Goal: Task Accomplishment & Management: Manage account settings

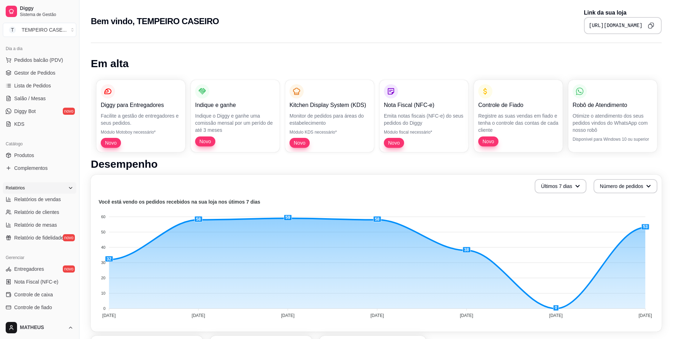
scroll to position [36, 0]
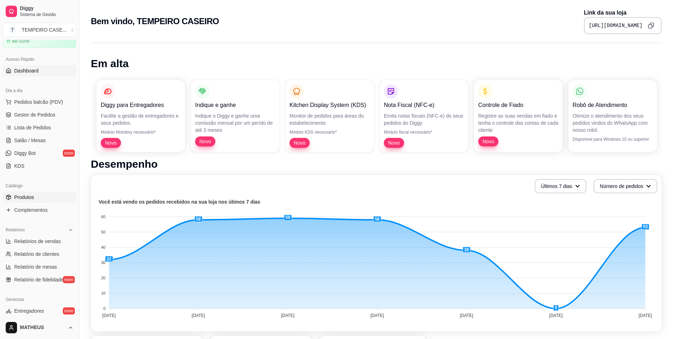
click at [26, 198] on span "Produtos" at bounding box center [24, 196] width 20 height 7
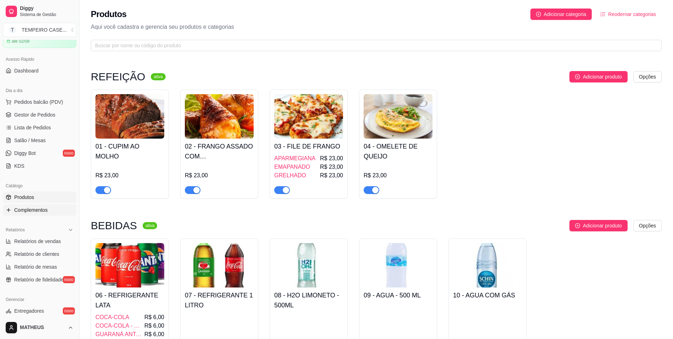
click at [9, 208] on icon at bounding box center [9, 210] width 6 height 6
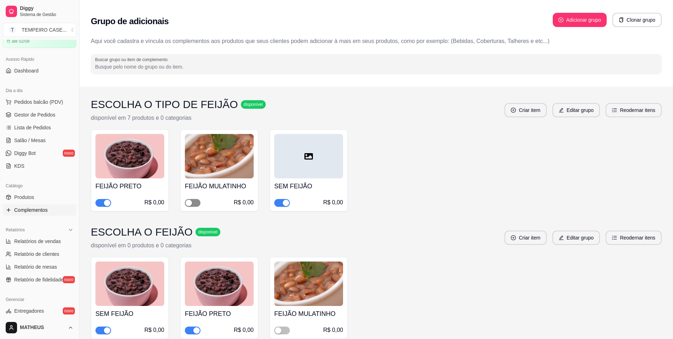
click at [192, 202] on div "button" at bounding box center [189, 203] width 6 height 6
click at [280, 324] on div "FEIJÃO MULATINHO R$ 0,00" at bounding box center [308, 320] width 69 height 28
click at [278, 334] on span "button" at bounding box center [282, 330] width 16 height 8
click at [42, 195] on link "Produtos" at bounding box center [39, 196] width 73 height 11
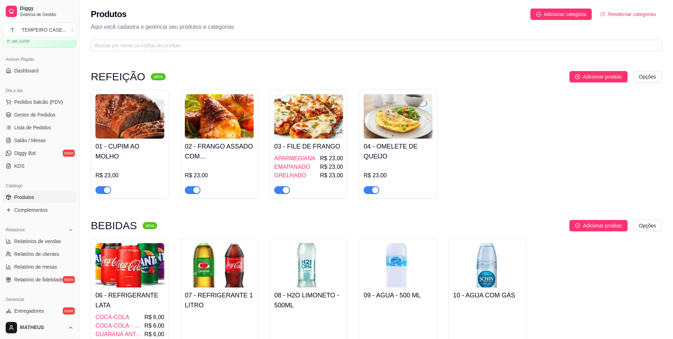
click at [131, 122] on img at bounding box center [129, 116] width 69 height 44
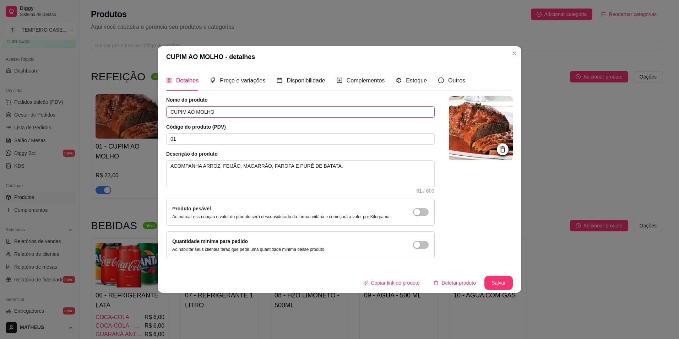
click at [220, 110] on input "CUPIM AO MOLHO" at bounding box center [300, 111] width 268 height 11
type input "r"
type input "RABADA COM PURÊ DE BATATA"
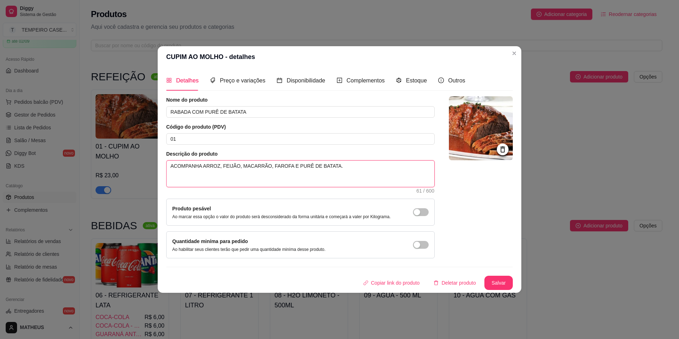
drag, startPoint x: 321, startPoint y: 180, endPoint x: 325, endPoint y: 178, distance: 4.9
click at [321, 180] on textarea "ACOMPANHA ARROZ, FEIJÃO, MACARRÃO, FAROFA E PURÊ DE BATATA." at bounding box center [300, 173] width 268 height 26
click at [326, 173] on textarea "ACOMPANHA ARROZ, FEIJÃO, MACARRÃO, FAROFA E PURÊ DE BATATA." at bounding box center [300, 173] width 268 height 26
drag, startPoint x: 326, startPoint y: 172, endPoint x: 284, endPoint y: 174, distance: 41.9
click at [284, 174] on textarea "ACOMPANHA ARROZ, FEIJÃO, MACARRÃO, FAROFA E PURÊ DE BATATA." at bounding box center [300, 173] width 268 height 26
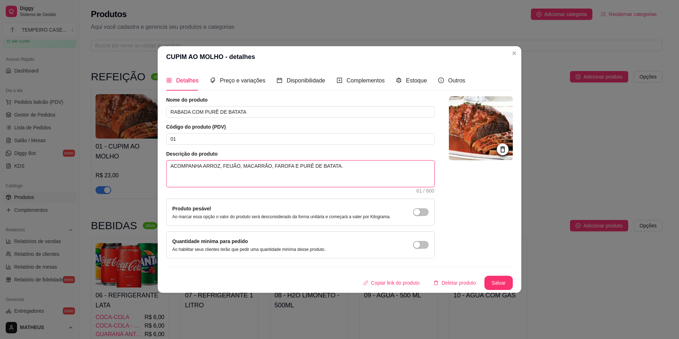
type textarea "ACOMPANHA ARROZ, FEIJÃO, MACARRÃO, FAROFA."
click at [494, 279] on button "Salvar" at bounding box center [498, 282] width 28 height 14
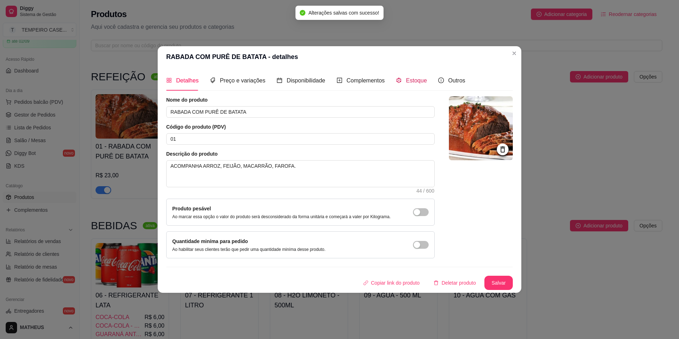
click at [406, 80] on span "Estoque" at bounding box center [416, 80] width 21 height 6
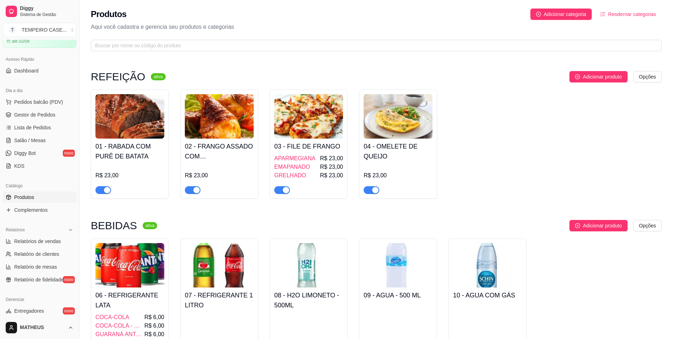
click at [134, 116] on img at bounding box center [129, 116] width 69 height 44
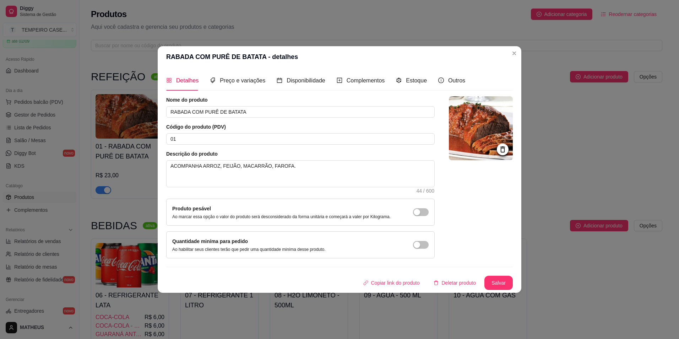
click at [488, 135] on img at bounding box center [481, 128] width 64 height 64
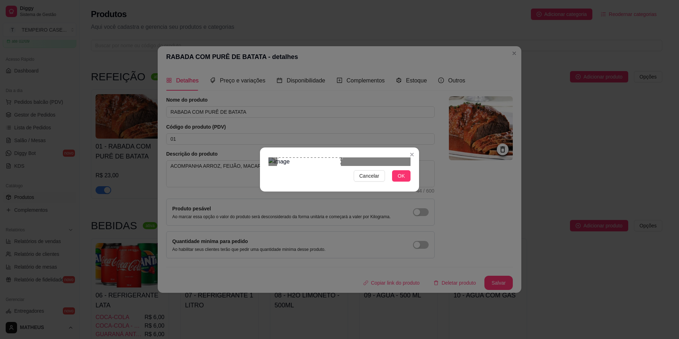
click at [343, 184] on div "Cancelar OK" at bounding box center [339, 169] width 159 height 30
click at [400, 180] on span "OK" at bounding box center [401, 176] width 7 height 8
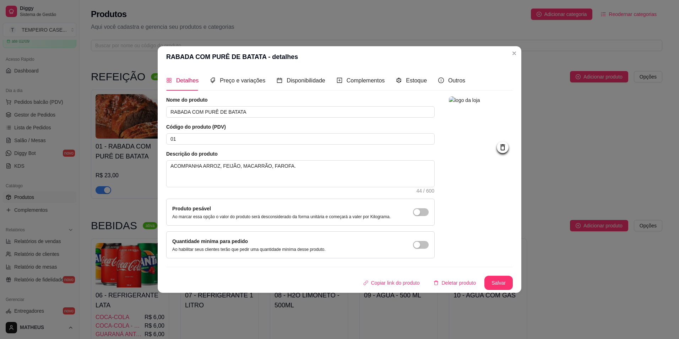
click at [483, 137] on img at bounding box center [481, 128] width 64 height 64
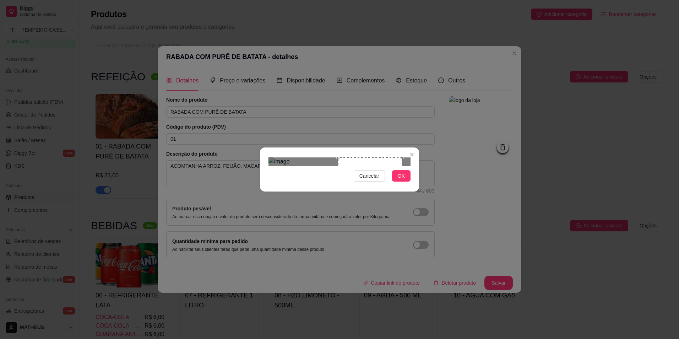
click at [279, 166] on div at bounding box center [339, 161] width 142 height 9
click at [299, 157] on div "Use the arrow keys to move the crop selection area" at bounding box center [308, 189] width 64 height 64
click at [328, 210] on div "Use the arrow keys to move the south east drag handle to change the crop select…" at bounding box center [328, 210] width 0 height 0
click at [312, 158] on div "Use the arrow keys to move the crop selection area" at bounding box center [307, 182] width 50 height 50
click at [400, 180] on span "OK" at bounding box center [401, 176] width 7 height 8
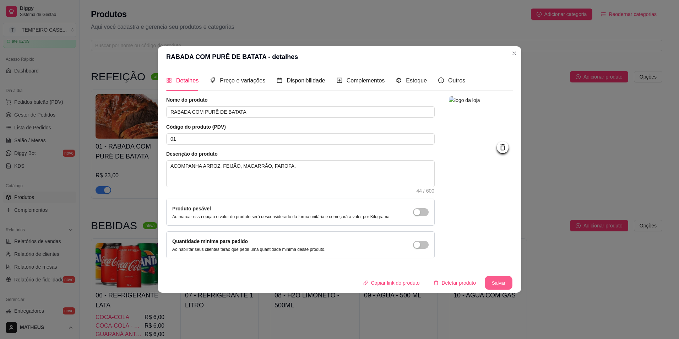
click at [499, 280] on button "Salvar" at bounding box center [499, 283] width 28 height 14
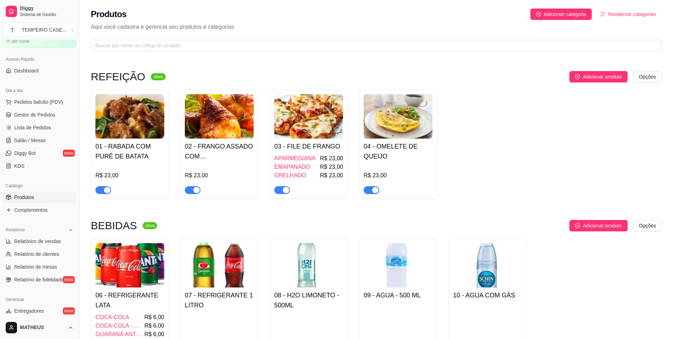
click at [144, 125] on img at bounding box center [129, 116] width 69 height 44
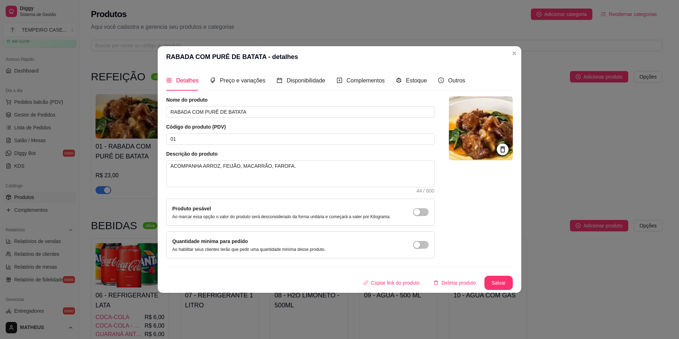
click at [480, 131] on img at bounding box center [481, 128] width 64 height 64
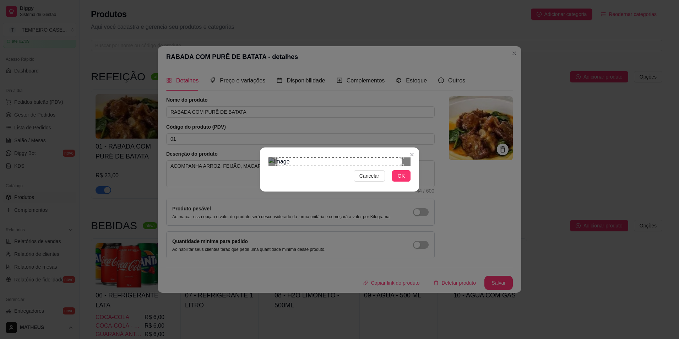
click at [404, 168] on div "Use the arrow keys to move the south east drag handle to change the crop select…" at bounding box center [404, 168] width 0 height 0
click at [363, 166] on div at bounding box center [339, 161] width 142 height 9
click at [301, 157] on div "Use the arrow keys to move the crop selection area" at bounding box center [304, 189] width 64 height 64
click at [328, 180] on div "Use the arrow keys to move the crop selection area" at bounding box center [300, 185] width 57 height 57
click at [309, 159] on div "Use the arrow keys to move the crop selection area" at bounding box center [307, 185] width 57 height 57
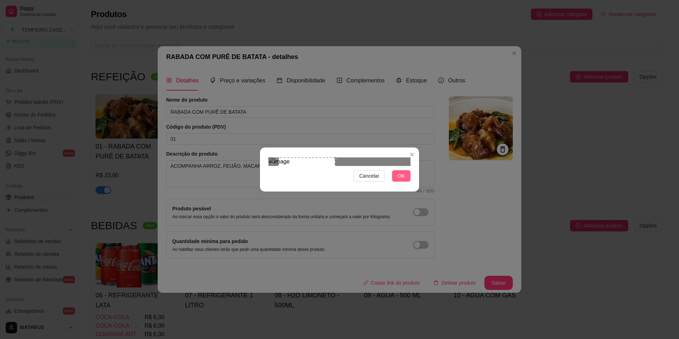
click at [404, 180] on span "OK" at bounding box center [401, 176] width 7 height 8
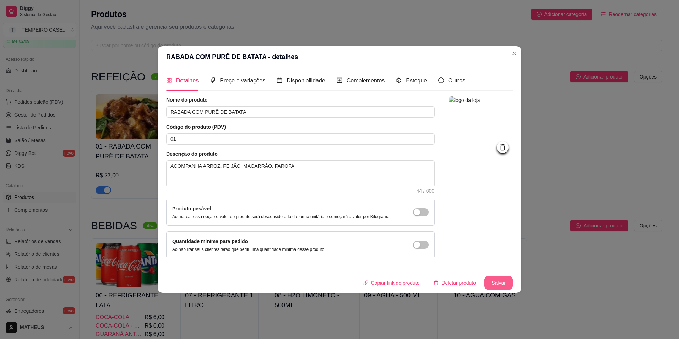
click at [501, 282] on button "Salvar" at bounding box center [498, 282] width 28 height 14
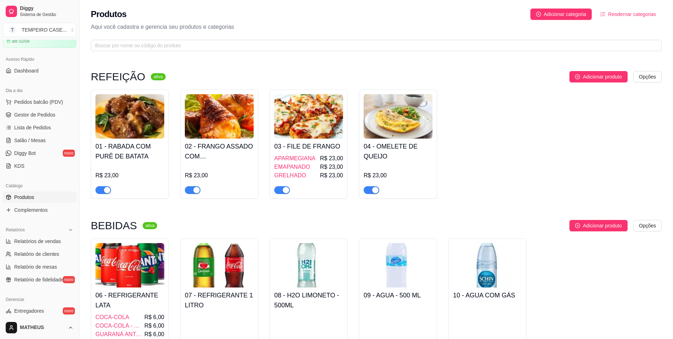
click at [220, 145] on h4 "02 - FRANGO ASSADO COM [PERSON_NAME]" at bounding box center [219, 151] width 69 height 20
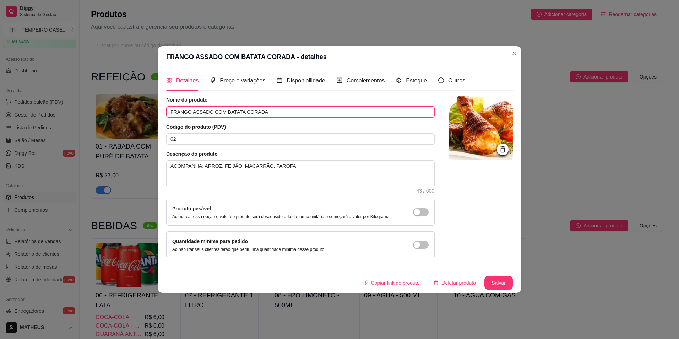
click at [219, 116] on input "FRANGO ASSADO COM BATATA CORADA" at bounding box center [300, 111] width 268 height 11
click at [220, 117] on input "FRANGO ASSADO COM BATATA CORADA" at bounding box center [300, 111] width 268 height 11
click at [220, 114] on input "FRANGO ASSADO COM BATATA CORADA" at bounding box center [300, 111] width 268 height 11
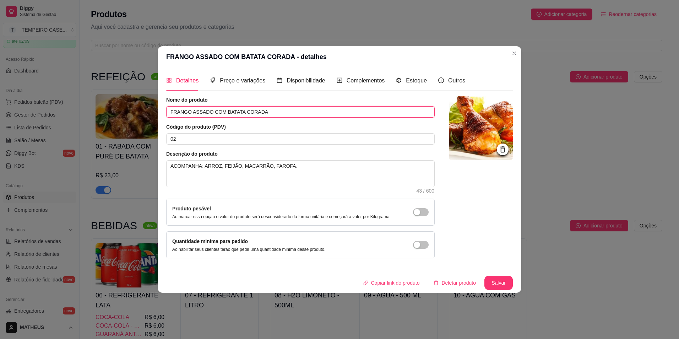
click at [220, 114] on input "FRANGO ASSADO COM BATATA CORADA" at bounding box center [300, 111] width 268 height 11
type input "PANQUECA DE FRANGO COM CATUPIRY"
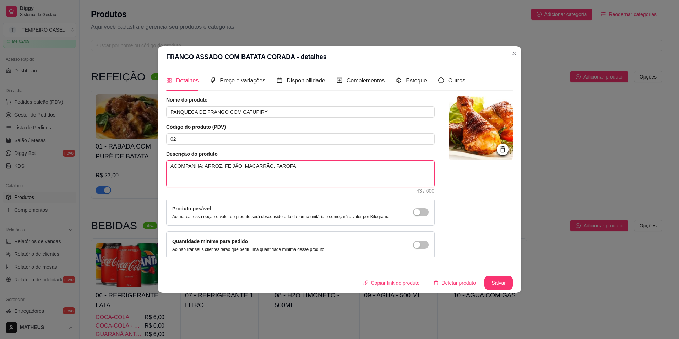
click at [215, 166] on textarea "ACOMPANHA: ARROZ, FEIJÃO, MACARRÃO, FAROFA." at bounding box center [300, 173] width 268 height 26
click at [247, 170] on textarea "ACOMPANHA: ARROZ, FEIJÃO, MACARRÃO, FAROFA." at bounding box center [300, 173] width 268 height 26
click at [224, 165] on textarea "ACOMPANHA: ARROZ, FEIJÃO, MACARRÃO, FAROFA." at bounding box center [300, 173] width 268 height 26
click at [222, 168] on textarea "ACOMPANHA: ARROZ, FEIJÃO, MACARRÃO, FAROFA." at bounding box center [300, 173] width 268 height 26
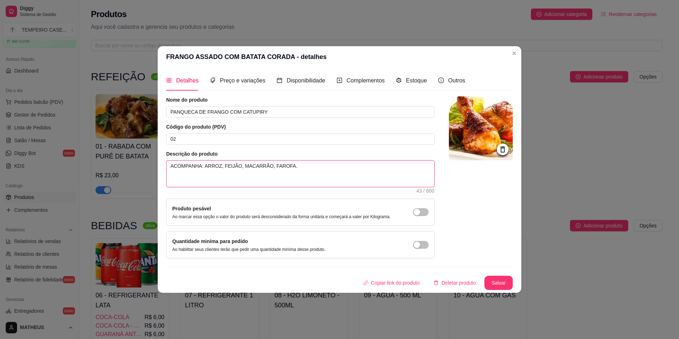
drag, startPoint x: 285, startPoint y: 165, endPoint x: 220, endPoint y: 167, distance: 65.3
click at [220, 167] on textarea "ACOMPANHA: ARROZ, FEIJÃO, MACARRÃO, FAROFA." at bounding box center [300, 173] width 268 height 26
type textarea "ACOMPANHA: ARROZ,E."
type textarea "ACOMPANHA: ARROZ,."
type textarea "ACOMPANHA: ARROZ."
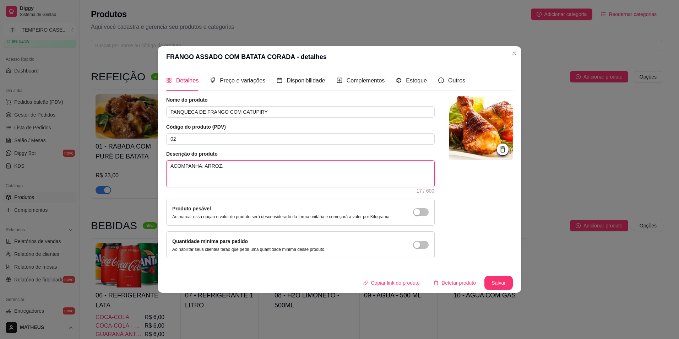
type textarea "ACOMPANHA: ARROZE."
type textarea "ACOMPANHA: ARROZE ."
type textarea "ACOMPANHA: ARROZE."
type textarea "ACOMPANHA: ARROZ."
type textarea "ACOMPANHA: ARROZ ."
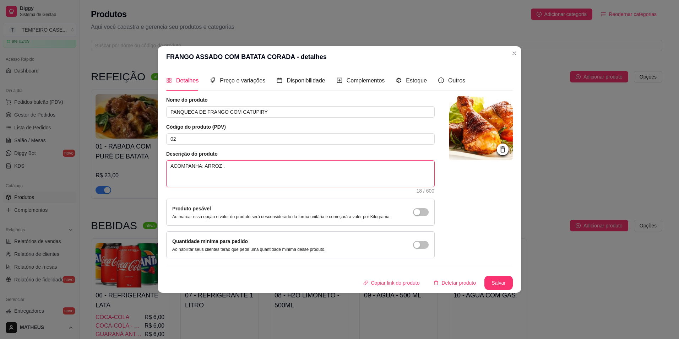
type textarea "ACOMPANHA: ARROZ E."
type textarea "ACOMPANHA: ARROZ E ."
type textarea "ACOMPANHA: ARROZ E S."
type textarea "ACOMPANHA: ARROZ E SA."
type textarea "ACOMPANHA: ARROZ E SAL."
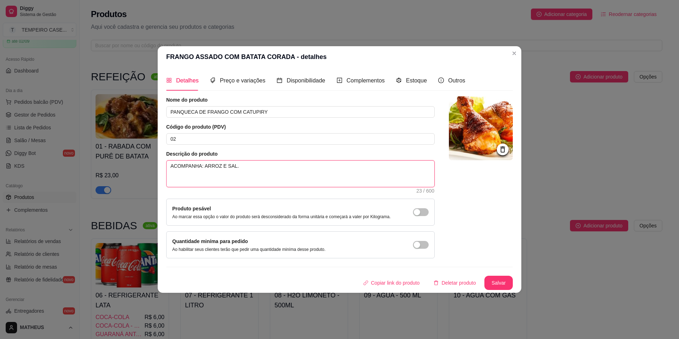
type textarea "ACOMPANHA: ARROZ E SALA."
type textarea "ACOMPANHA: ARROZ E SALAD."
type textarea "ACOMPANHA: ARROZ E SALADA."
type textarea "ACOMPANHA: ARROZ E SALADA ."
type textarea "ACOMPANHA: ARROZ E SALADA S."
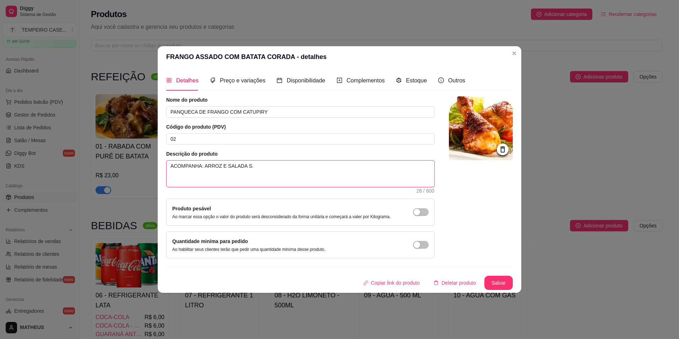
type textarea "ACOMPANHA: ARROZ E SALADA SI."
type textarea "ACOMPANHA: ARROZ E SALADA SIM."
type textarea "ACOMPANHA: ARROZ E SALADA SIMP."
type textarea "ACOMPANHA: ARROZ E SALADA SIMPE."
type textarea "ACOMPANHA: ARROZ E SALADA SIMPEL."
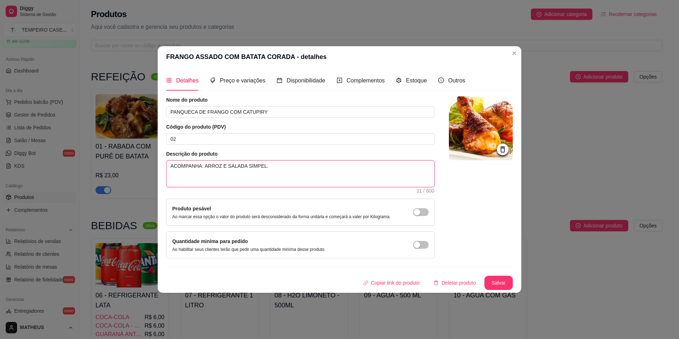
type textarea "ACOMPANHA: ARROZ E SALADA SIMPELS."
type textarea "ACOMPANHA: ARROZ E SALADA SIMPEL."
type textarea "ACOMPANHA: ARROZ E SALADA SIMPE."
type textarea "ACOMPANHA: ARROZ E SALADA SIMP."
type textarea "ACOMPANHA: ARROZ E SALADA SIMPL."
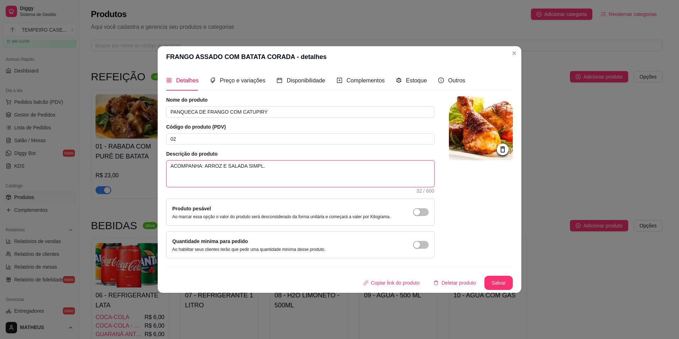
type textarea "ACOMPANHA: ARROZ E SALADA SIMPLE."
type textarea "ACOMPANHA: ARROZ E SALADA SIMPLES."
click at [274, 166] on textarea "ACOMPANHA: ARROZ E SALADA SIMPLES." at bounding box center [300, 173] width 268 height 26
type textarea "ACOMPANHA: ARROZ E SALADA SIMPLES."
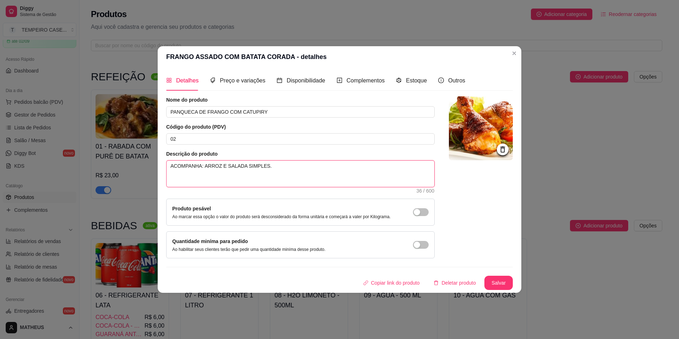
type textarea "ACOMPANHA: ARROZ E SALADA SIMPLES. F"
type textarea "ACOMPANHA: ARROZ E SALADA SIMPLES. FE"
type textarea "ACOMPANHA: ARROZ E SALADA SIMPLES. FEI"
type textarea "ACOMPANHA: ARROZ E SALADA SIMPLES. FEIJ"
type textarea "ACOMPANHA: ARROZ E SALADA SIMPLES. FEIJÃ"
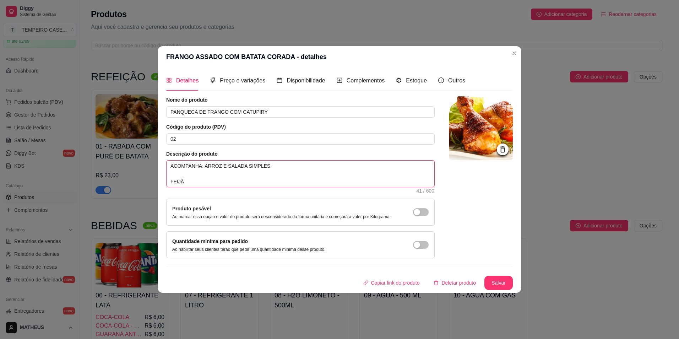
type textarea "ACOMPANHA: ARROZ E SALADA SIMPLES. FEIJÃO"
type textarea "ACOMPANHA: ARROZ E SALADA SIMPLES. FEIJÃO P"
type textarea "ACOMPANHA: ARROZ E SALADA SIMPLES. FEIJÃO PA"
type textarea "ACOMPANHA: ARROZ E SALADA SIMPLES. FEIJÃO PAE"
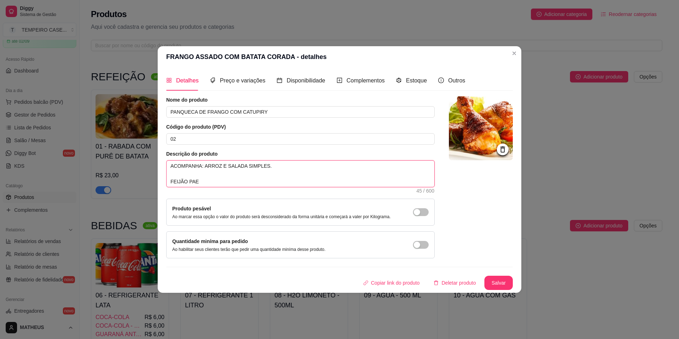
type textarea "ACOMPANHA: ARROZ E SALADA SIMPLES. FEIJÃO PAEN"
type textarea "ACOMPANHA: ARROZ E SALADA SIMPLES. FEIJÃO PAENA"
type textarea "ACOMPANHA: ARROZ E SALADA SIMPLES. FEIJÃO PAENAS"
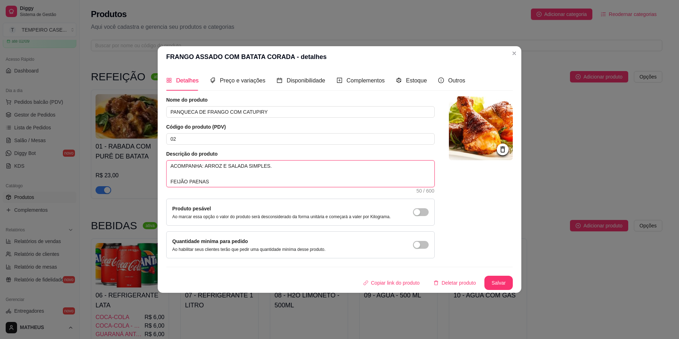
type textarea "ACOMPANHA: ARROZ E SALADA SIMPLES. FEIJÃO PAENA"
type textarea "ACOMPANHA: ARROZ E SALADA SIMPLES. FEIJÃO PAEN"
type textarea "ACOMPANHA: ARROZ E SALADA SIMPLES. FEIJÃO PAE"
type textarea "ACOMPANHA: ARROZ E SALADA SIMPLES. FEIJÃO PA"
type textarea "ACOMPANHA: ARROZ E SALADA SIMPLES. FEIJÃO P"
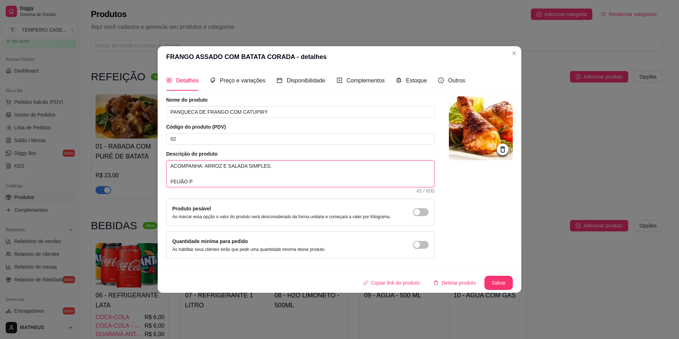
type textarea "ACOMPANHA: ARROZ E SALADA SIMPLES. FEIJÃO"
type textarea "ACOMPANHA: ARROZ E SALADA SIMPLES. FEIJÃO A"
type textarea "ACOMPANHA: ARROZ E SALADA SIMPLES. FEIJÃO AA"
type textarea "ACOMPANHA: ARROZ E SALADA SIMPLES. FEIJÃO AAP"
type textarea "ACOMPANHA: ARROZ E SALADA SIMPLES. FEIJÃO AAPE"
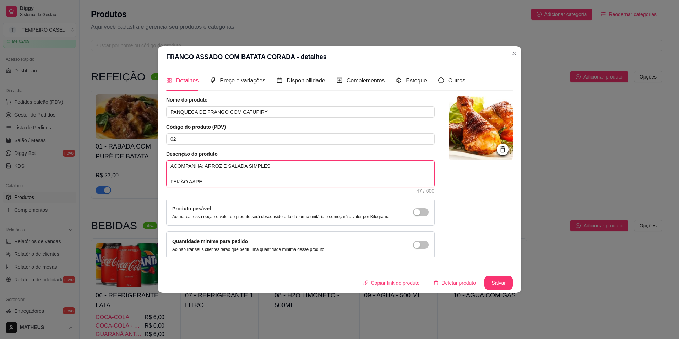
type textarea "ACOMPANHA: ARROZ E SALADA SIMPLES. FEIJÃO AAPEN"
type textarea "ACOMPANHA: ARROZ E SALADA SIMPLES. FEIJÃO AAPENA"
type textarea "ACOMPANHA: ARROZ E SALADA SIMPLES. FEIJÃO AAPEN"
type textarea "ACOMPANHA: ARROZ E SALADA SIMPLES. FEIJÃO AAPE"
type textarea "ACOMPANHA: ARROZ E SALADA SIMPLES. FEIJÃO AAP"
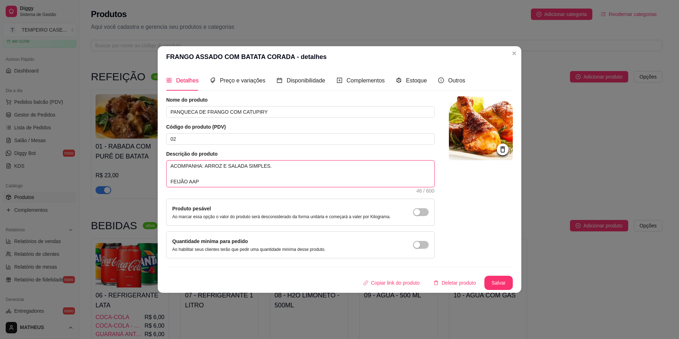
type textarea "ACOMPANHA: ARROZ E SALADA SIMPLES. FEIJÃO AA"
type textarea "ACOMPANHA: ARROZ E SALADA SIMPLES. FEIJÃO A"
type textarea "ACOMPANHA: ARROZ E SALADA SIMPLES. FEIJÃO AP"
type textarea "ACOMPANHA: ARROZ E SALADA SIMPLES. FEIJÃO APE"
type textarea "ACOMPANHA: ARROZ E SALADA SIMPLES. FEIJÃO APEN"
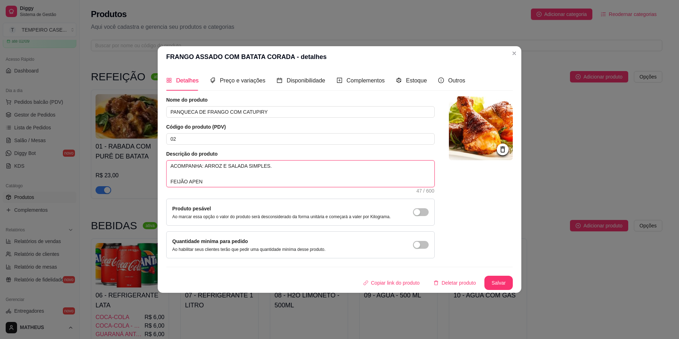
type textarea "ACOMPANHA: ARROZ E SALADA SIMPLES. FEIJÃO APENA"
type textarea "ACOMPANHA: ARROZ E SALADA SIMPLES. FEIJÃO APENAS"
type textarea "ACOMPANHA: ARROZ E SALADA SIMPLES. FEIJÃO APENAS S"
type textarea "ACOMPANHA: ARROZ E SALADA SIMPLES. FEIJÃO APENAS SE"
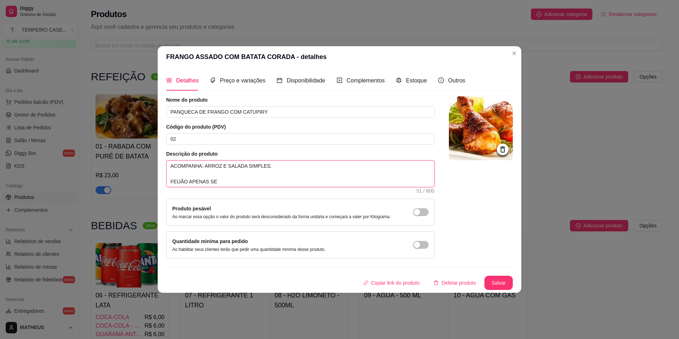
type textarea "ACOMPANHA: ARROZ E SALADA SIMPLES. FEIJÃO APENAS SE"
type textarea "ACOMPANHA: ARROZ E SALADA SIMPLES. FEIJÃO APENAS SE P"
type textarea "ACOMPANHA: ARROZ E SALADA SIMPLES. FEIJÃO APENAS SE PE"
type textarea "ACOMPANHA: ARROZ E SALADA SIMPLES. FEIJÃO APENAS SE PED"
type textarea "ACOMPANHA: ARROZ E SALADA SIMPLES. FEIJÃO APENAS SE PE"
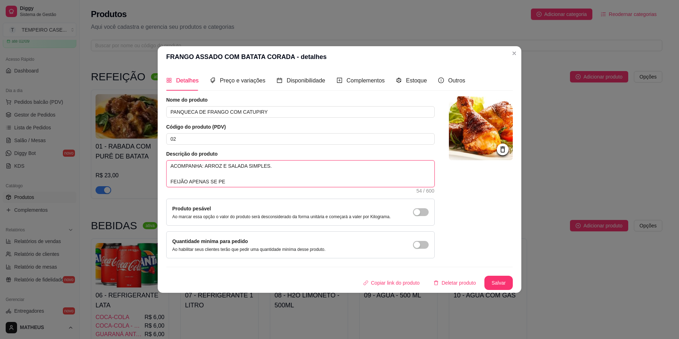
type textarea "ACOMPANHA: ARROZ E SALADA SIMPLES. FEIJÃO APENAS SE P"
type textarea "ACOMPANHA: ARROZ E SALADA SIMPLES. FEIJÃO APENAS SE"
type textarea "ACOMPANHA: ARROZ E SALADA SIMPLES. FEIJÃO APENAS SE S"
type textarea "ACOMPANHA: ARROZ E SALADA SIMPLES. FEIJÃO APENAS SE SE"
type textarea "ACOMPANHA: ARROZ E SALADA SIMPLES. FEIJÃO APENAS SE SEL"
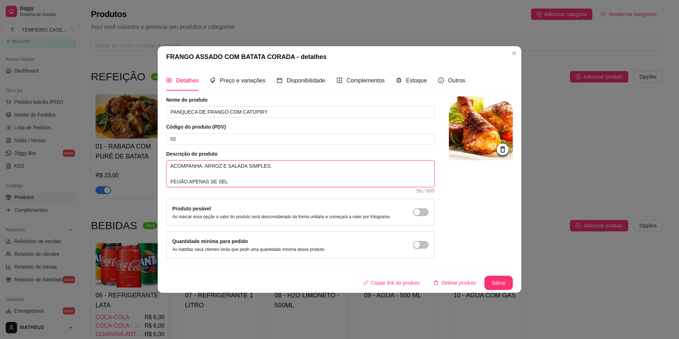
type textarea "ACOMPANHA: ARROZ E SALADA SIMPLES. FEIJÃO APENAS SE SELE"
type textarea "ACOMPANHA: ARROZ E SALADA SIMPLES. FEIJÃO APENAS SE SELEC"
type textarea "ACOMPANHA: ARROZ E SALADA SIMPLES. FEIJÃO APENAS SE SELECI"
type textarea "ACOMPANHA: ARROZ E SALADA SIMPLES. FEIJÃO APENAS SE SELECIO"
type textarea "ACOMPANHA: ARROZ E SALADA SIMPLES. FEIJÃO APENAS SE SELECION"
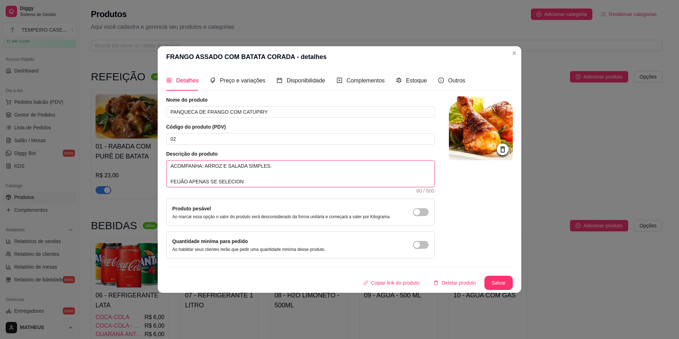
type textarea "ACOMPANHA: ARROZ E SALADA SIMPLES. FEIJÃO APENAS SE SELECIONA"
type textarea "ACOMPANHA: ARROZ E SALADA SIMPLES. FEIJÃO APENAS SE SELECIONAD"
type textarea "ACOMPANHA: ARROZ E SALADA SIMPLES. FEIJÃO APENAS SE SELECIONADO"
type textarea "ACOMPANHA: ARROZ E SALADA SIMPLES. FEIJÃO APENAS SE SELECIONADO."
type textarea "ACOMPANHA: ARROZ E SALADA SIMPLES. FEIJÃO APENAS SE SELECIONADO"
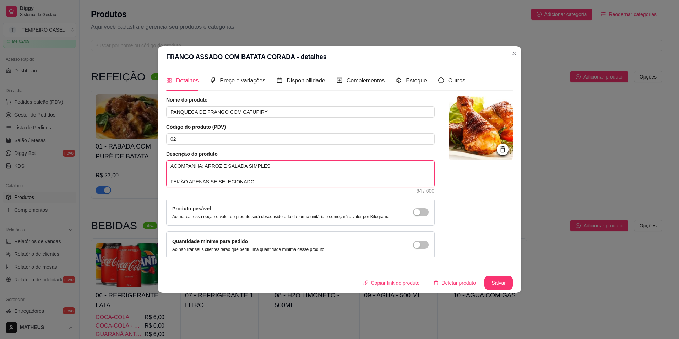
type textarea "ACOMPANHA: ARROZ E SALADA SIMPLES. [PERSON_NAME] APENAS SE SELECIONADO,"
click at [490, 113] on img at bounding box center [481, 128] width 64 height 64
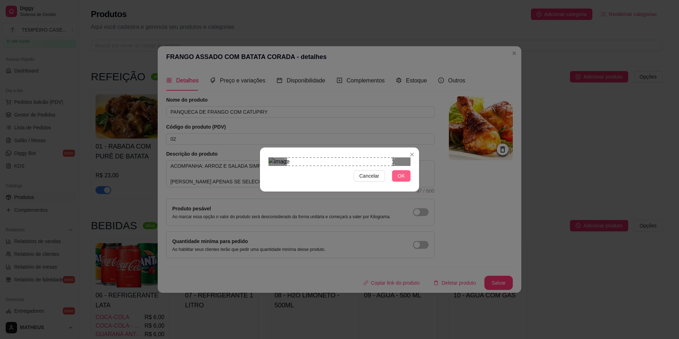
click at [399, 180] on span "OK" at bounding box center [401, 176] width 7 height 8
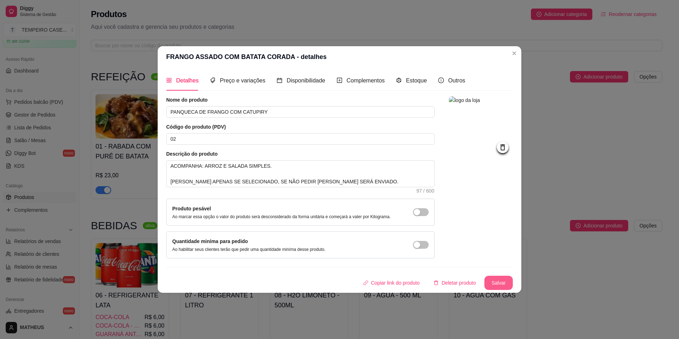
click at [491, 278] on button "Salvar" at bounding box center [498, 282] width 28 height 14
click at [342, 77] on div "Complementos" at bounding box center [361, 80] width 48 height 9
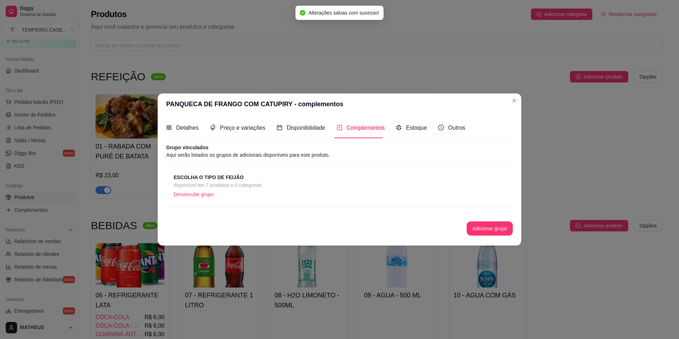
click at [204, 197] on p "Desvincular grupo" at bounding box center [218, 194] width 88 height 11
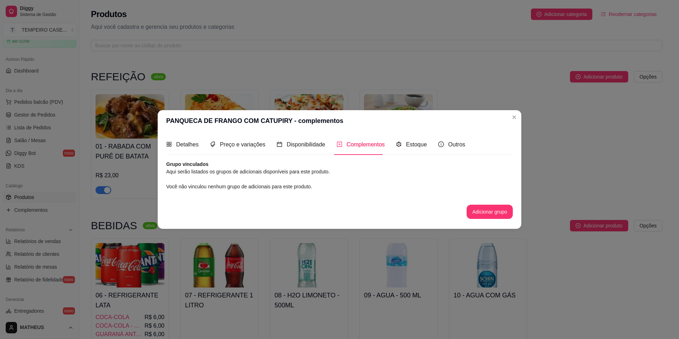
click at [356, 144] on span "Complementos" at bounding box center [365, 144] width 38 height 6
click at [480, 204] on button "Adicionar grupo" at bounding box center [489, 211] width 45 height 14
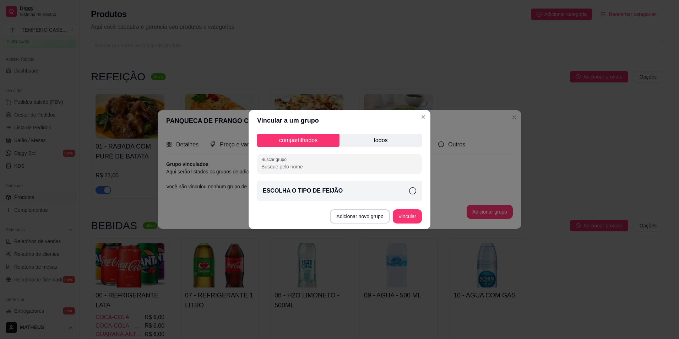
click at [369, 138] on p "todos" at bounding box center [380, 140] width 82 height 13
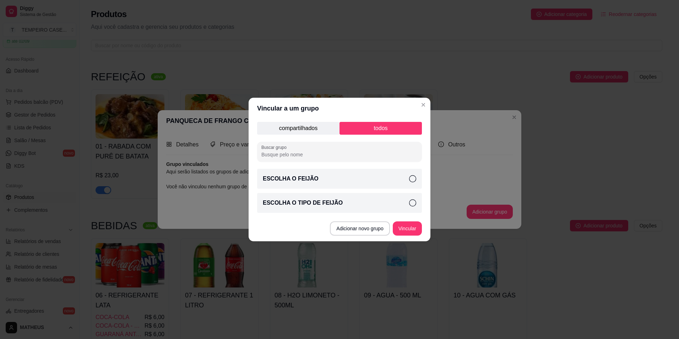
click at [407, 200] on div "ESCOLHA O TIPO DE FEIJÃO" at bounding box center [339, 203] width 165 height 20
click at [404, 225] on button "Vincular" at bounding box center [407, 229] width 28 height 14
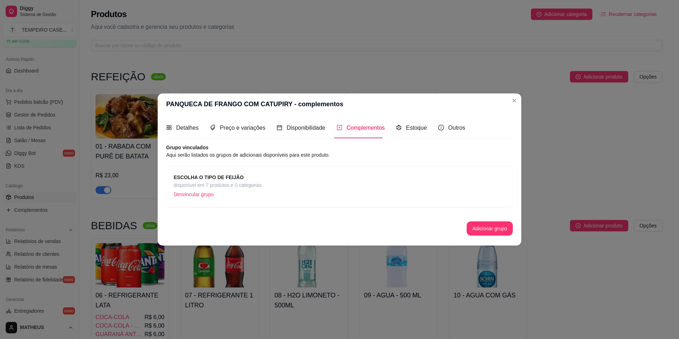
click at [202, 198] on p "Desvincular grupo" at bounding box center [218, 194] width 88 height 11
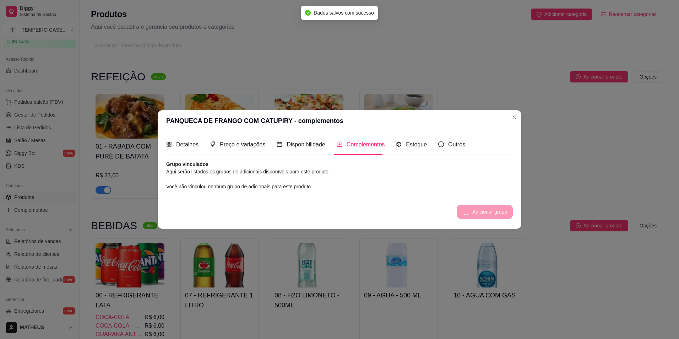
click at [472, 212] on div "Adicionar grupo" at bounding box center [485, 211] width 56 height 14
click at [467, 210] on button "Adicionar grupo" at bounding box center [489, 211] width 45 height 14
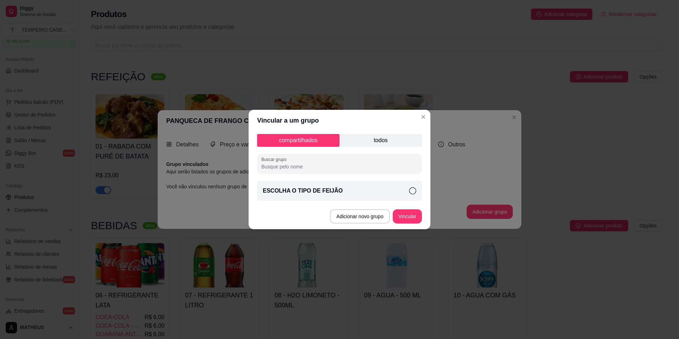
click at [376, 140] on p "todos" at bounding box center [380, 140] width 82 height 13
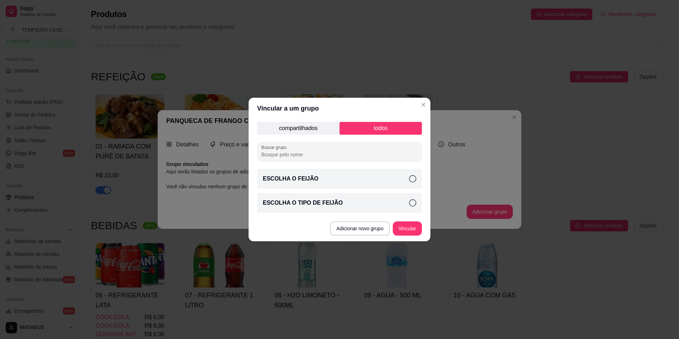
click at [316, 179] on div "ESCOLHA O FEIJÃO" at bounding box center [339, 179] width 165 height 20
click at [410, 227] on button "Vincular" at bounding box center [407, 228] width 29 height 14
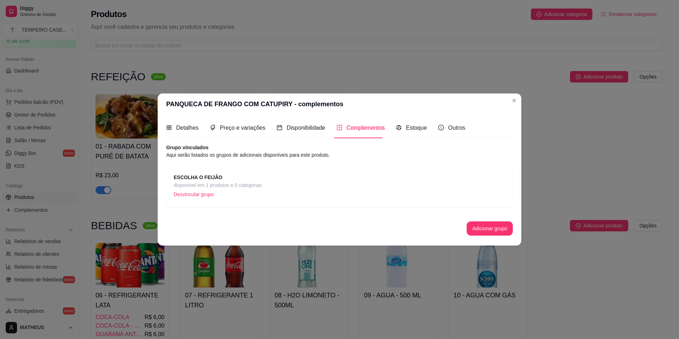
click at [262, 181] on div "ESCOLHA O FEIJÃO disponível em 1 produtos e 0 categorias Desvincular grupo" at bounding box center [340, 186] width 332 height 26
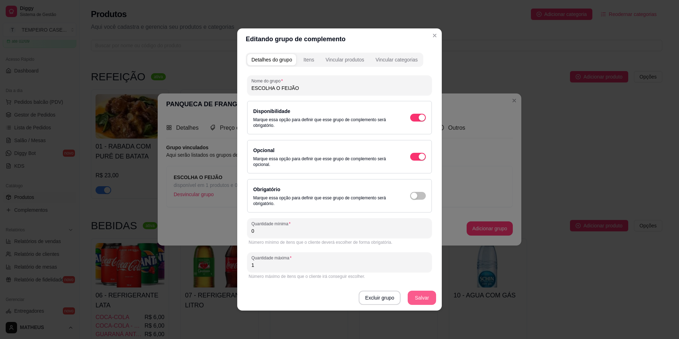
click at [417, 302] on button "Salvar" at bounding box center [422, 297] width 28 height 14
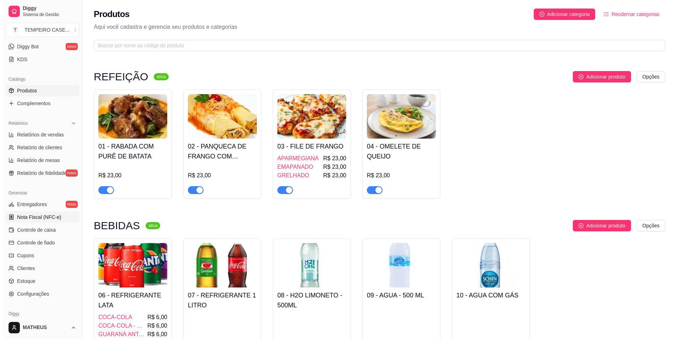
scroll to position [172, 0]
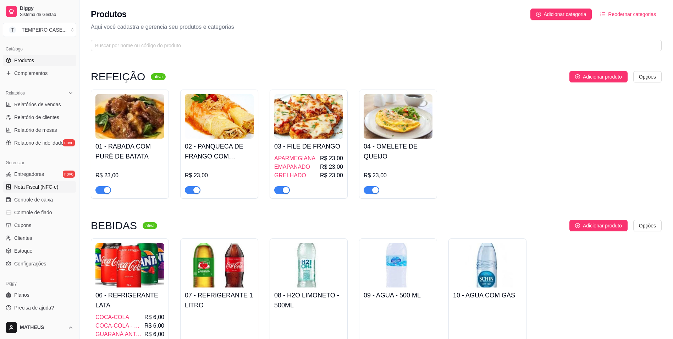
click at [27, 186] on span "Nota Fiscal (NFC-e)" at bounding box center [36, 186] width 44 height 7
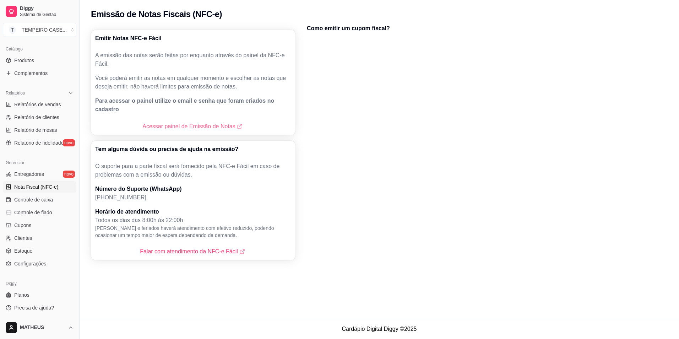
click at [200, 122] on link "Acessar painel de Emissão de Notas" at bounding box center [192, 126] width 101 height 9
